Goal: Task Accomplishment & Management: Use online tool/utility

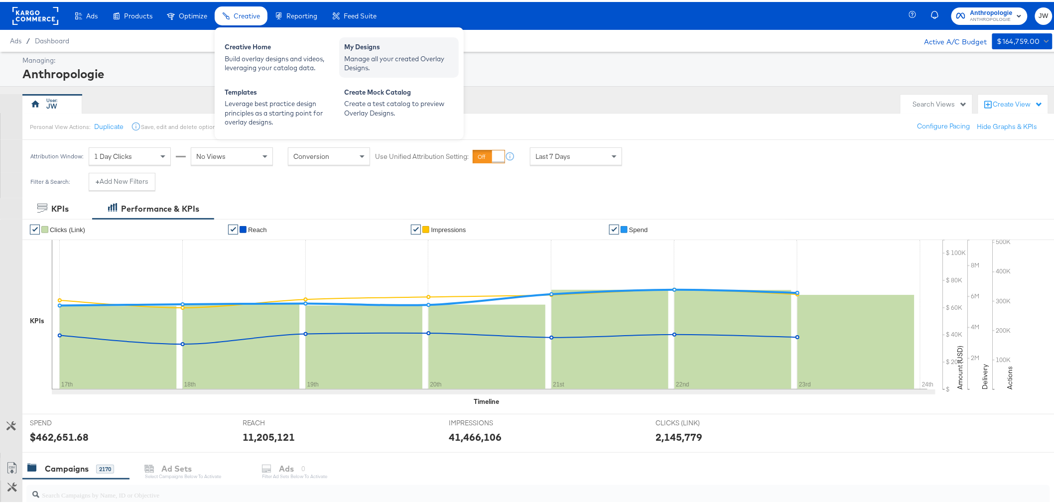
click at [404, 61] on div "Manage all your created Overlay Designs." at bounding box center [399, 61] width 110 height 18
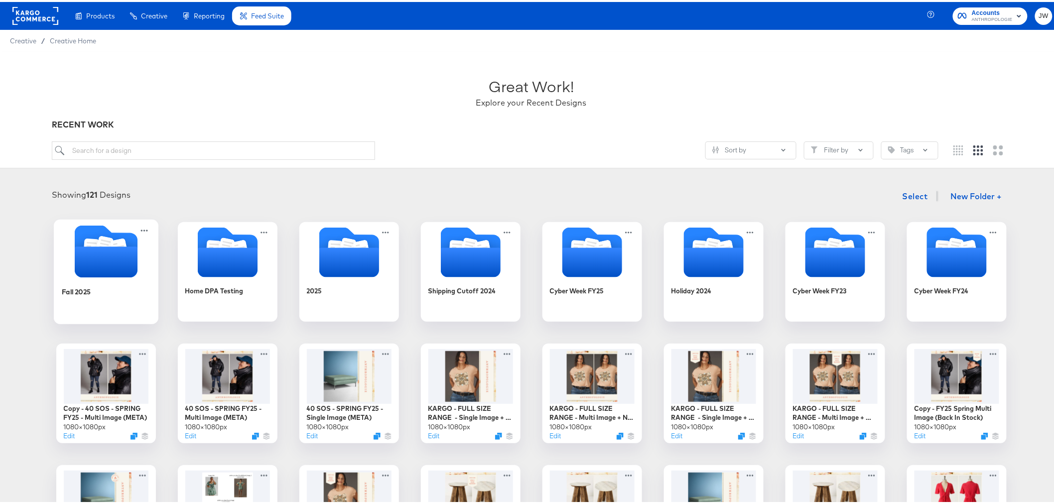
click at [84, 269] on icon "Folder" at bounding box center [105, 260] width 63 height 31
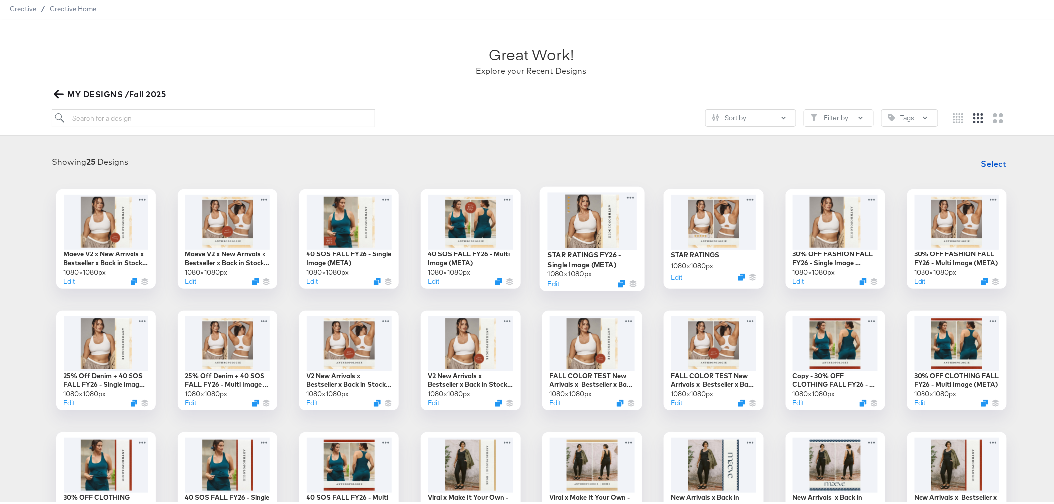
scroll to position [31, 0]
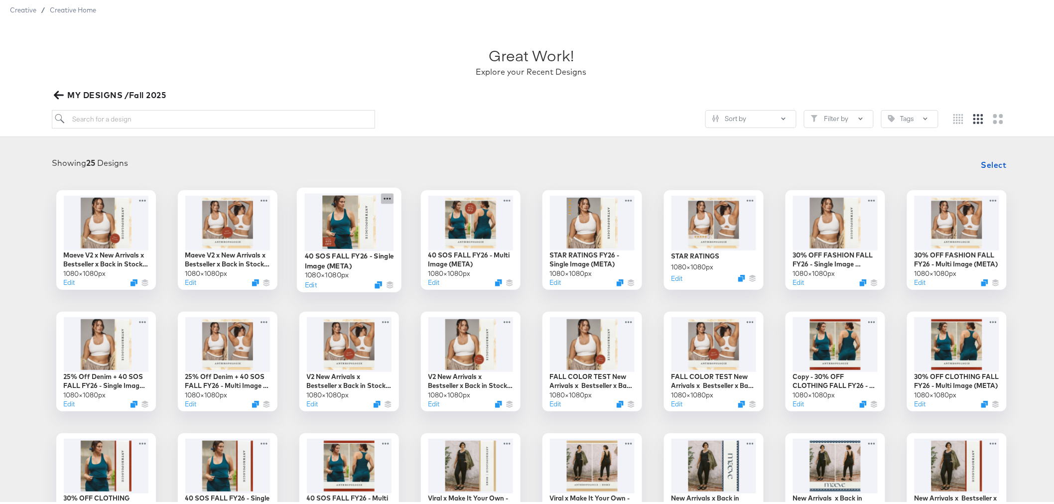
click at [386, 196] on icon at bounding box center [387, 196] width 12 height 10
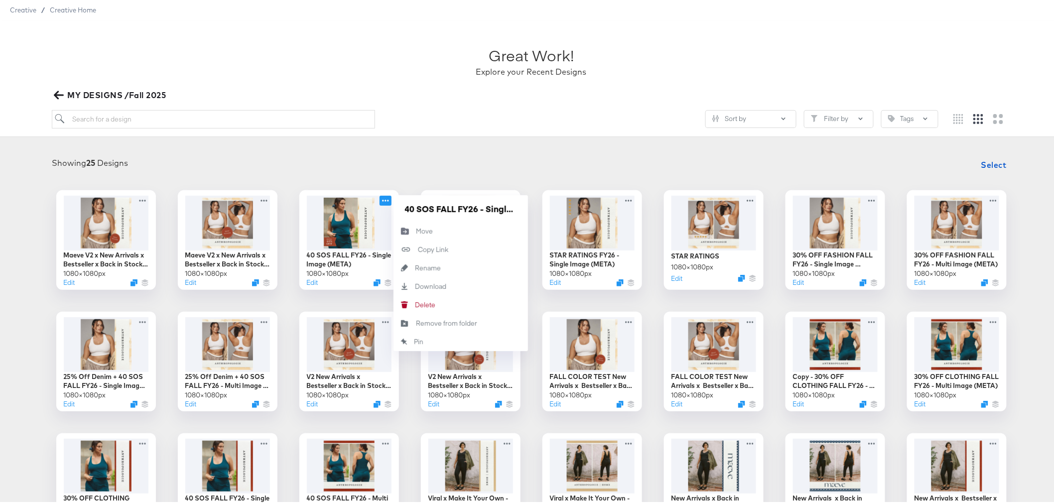
click at [454, 147] on div "Showing 25 Designs Select Maeve V2 x New Arrivals x Bestseller x Back in Stock …" at bounding box center [531, 403] width 1063 height 520
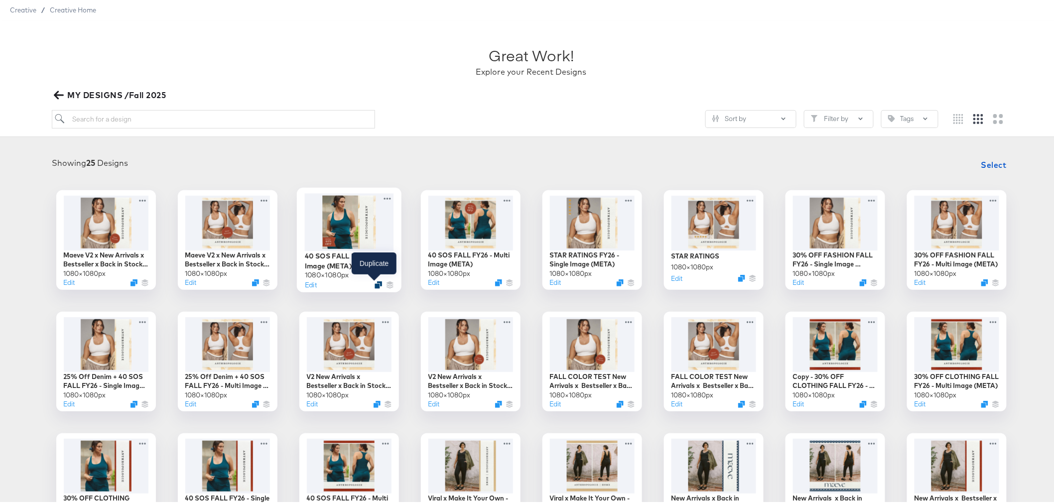
click at [375, 282] on icon "Duplicate" at bounding box center [378, 282] width 7 height 7
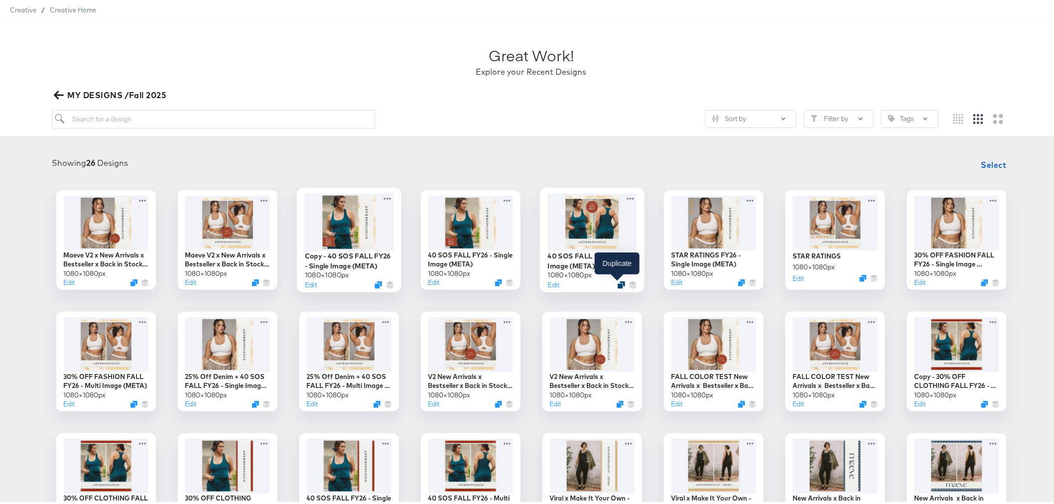
click at [618, 282] on icon "Duplicate" at bounding box center [621, 282] width 7 height 7
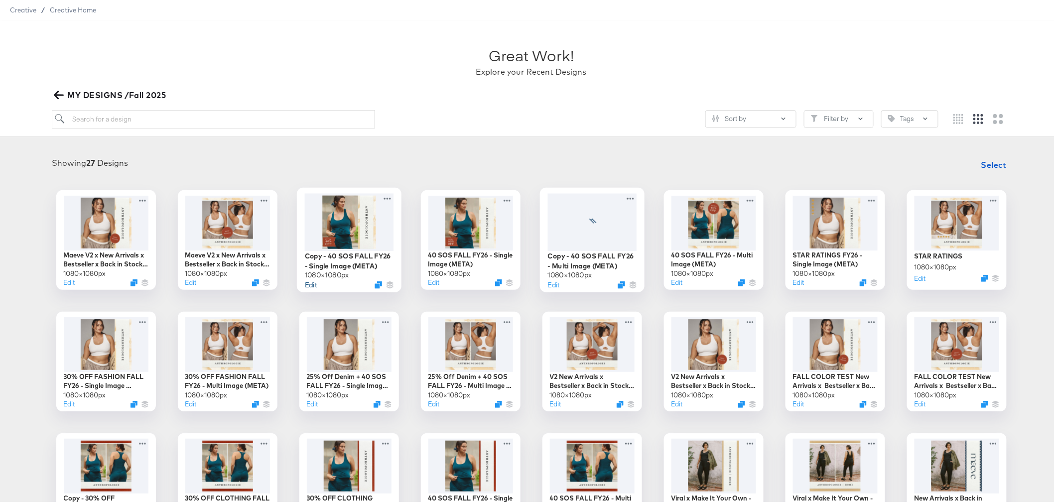
click at [309, 286] on button "Edit" at bounding box center [310, 282] width 12 height 9
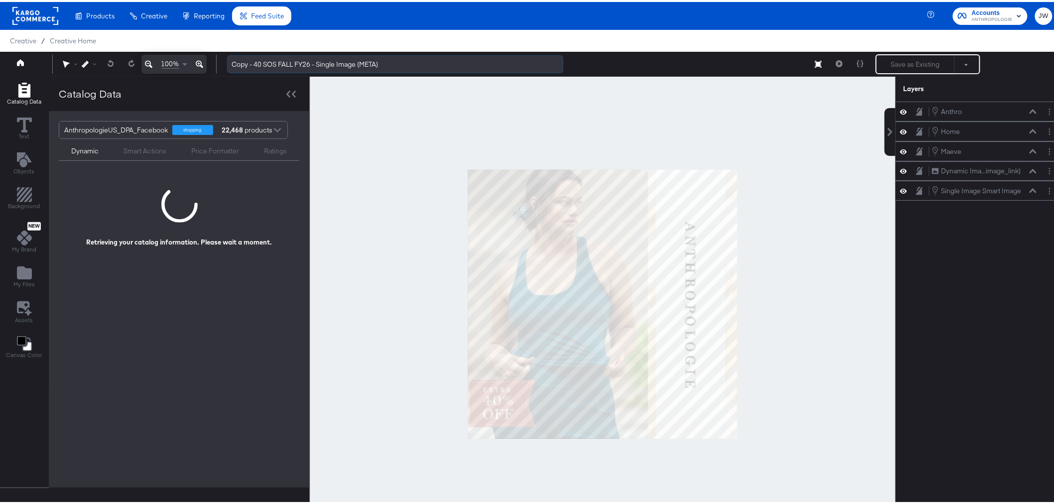
click at [252, 63] on input "Copy - 40 SOS FALL FY26 - Single Image (META)" at bounding box center [395, 62] width 336 height 18
click at [253, 64] on input "Copy - 40 SOS FALL FY26 - Single Image (META)" at bounding box center [395, 62] width 336 height 18
click at [233, 65] on input "40 SOS FALL FY26 - Single Image (META)" at bounding box center [395, 62] width 336 height 18
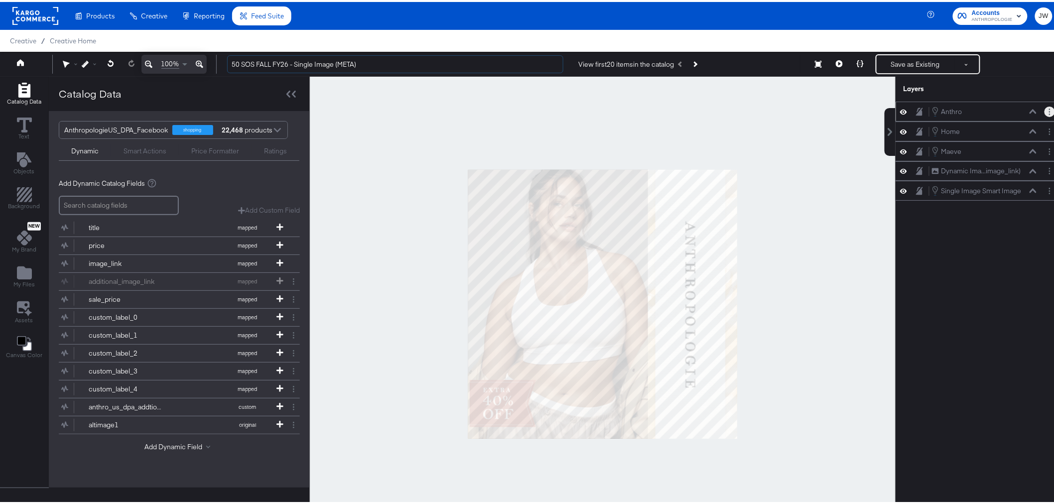
type input "50 SOS FALL FY26 - Single Image (META)"
click at [1045, 111] on button "Layer Options" at bounding box center [1050, 110] width 10 height 10
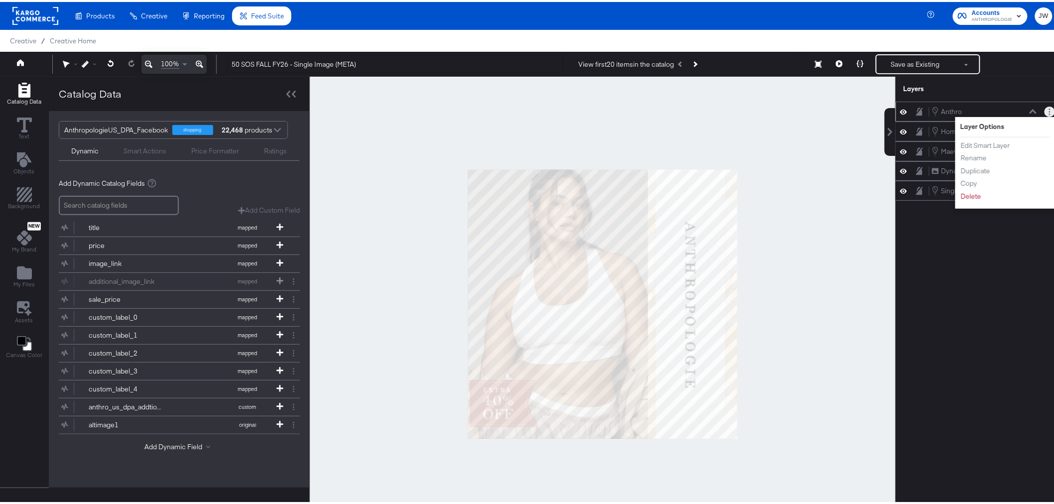
click at [1010, 146] on div "Layer Options Edit Smart Layer Rename Duplicate Copy Delete" at bounding box center [1006, 161] width 100 height 92
click at [990, 145] on button "Edit Smart Layer" at bounding box center [986, 144] width 50 height 10
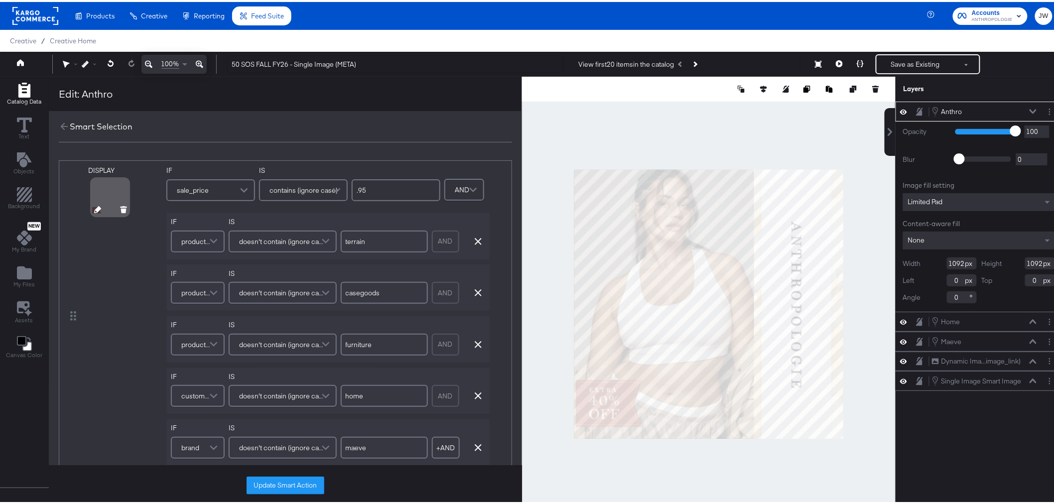
click at [94, 206] on icon at bounding box center [97, 207] width 7 height 7
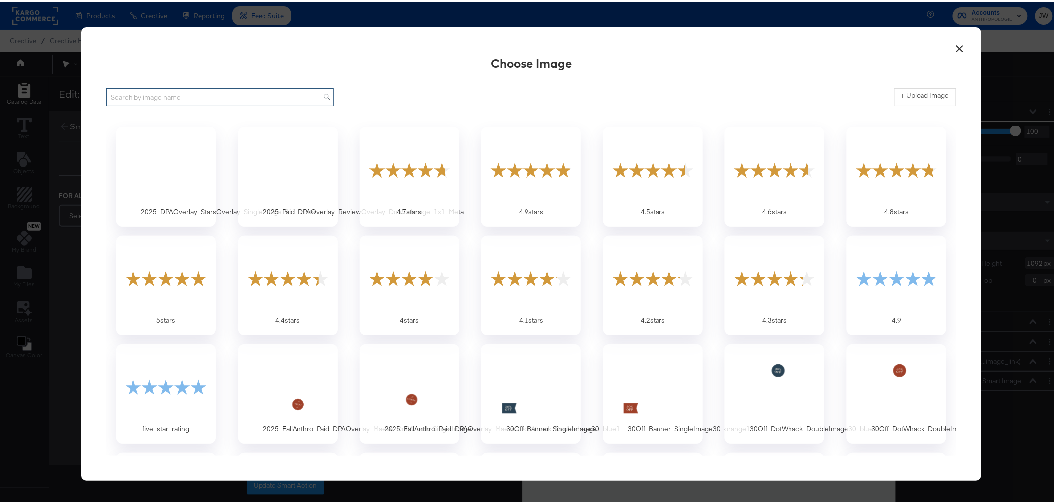
click at [160, 95] on input "text" at bounding box center [220, 95] width 228 height 18
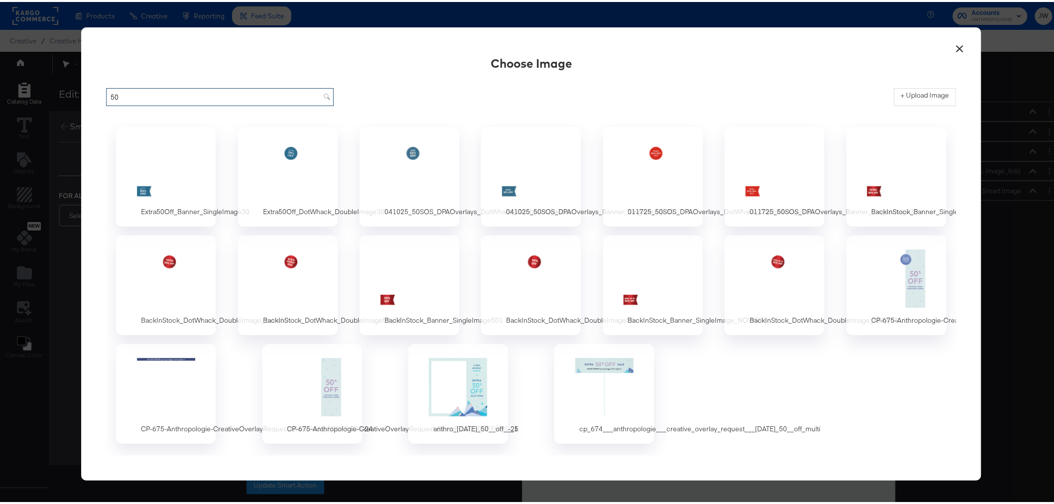
type input "50"
click at [954, 45] on button "×" at bounding box center [960, 44] width 18 height 18
